Goal: Find contact information: Find contact information

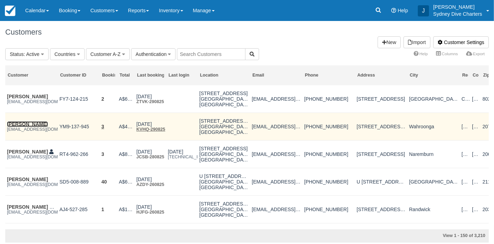
click at [28, 125] on link "Anna Heinicke" at bounding box center [27, 124] width 41 height 6
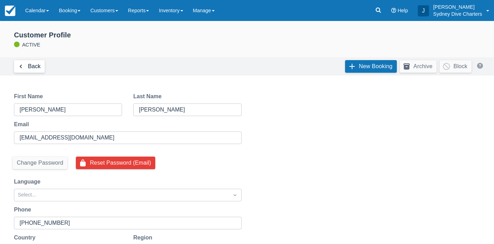
click at [36, 65] on link "Back" at bounding box center [29, 66] width 31 height 13
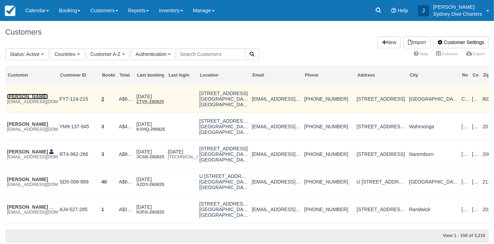
click at [32, 95] on link "[PERSON_NAME]" at bounding box center [27, 97] width 41 height 6
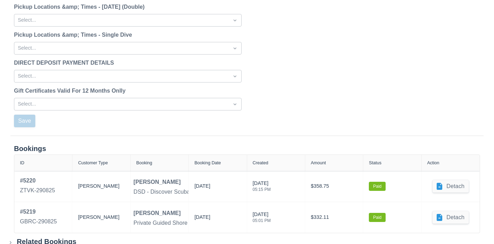
scroll to position [917, 0]
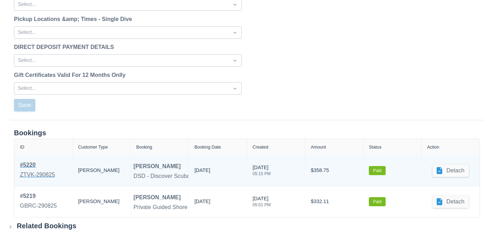
click at [32, 164] on div "# 5220" at bounding box center [37, 165] width 35 height 8
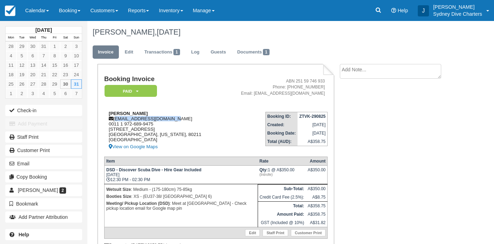
drag, startPoint x: 173, startPoint y: 120, endPoint x: 114, endPoint y: 121, distance: 59.1
click at [114, 121] on div "[PERSON_NAME] [EMAIL_ADDRESS][DOMAIN_NAME] 0011 1 972-689-9475 [STREET_ADDRESS]…" at bounding box center [162, 131] width 116 height 40
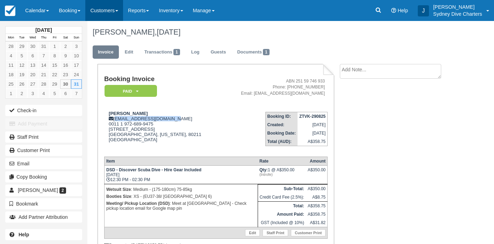
copy div "[EMAIL_ADDRESS][DOMAIN_NAME]"
